Goal: Book appointment/travel/reservation

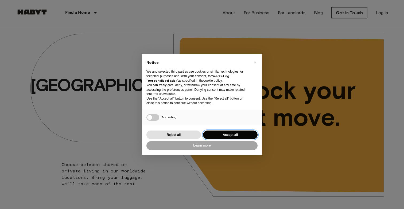
click at [224, 135] on button "Accept all" at bounding box center [230, 134] width 54 height 9
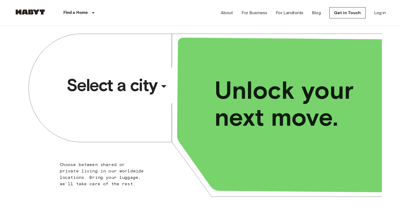
click at [166, 87] on div "​" at bounding box center [170, 90] width 55 height 11
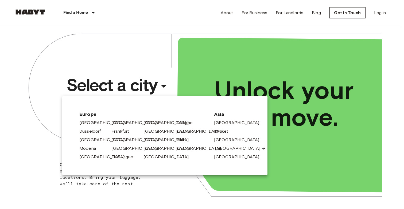
click at [221, 149] on link "[GEOGRAPHIC_DATA]" at bounding box center [240, 148] width 51 height 6
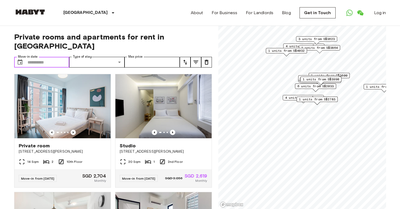
click at [51, 57] on input "Move-in date" at bounding box center [48, 62] width 42 height 11
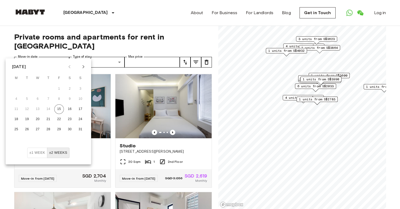
click at [85, 67] on icon "Next month" at bounding box center [83, 67] width 6 height 6
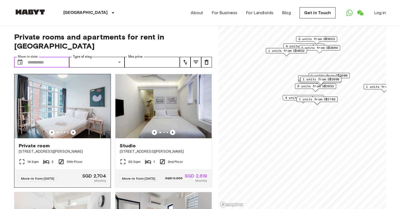
click at [71, 130] on icon "Previous image" at bounding box center [72, 132] width 5 height 5
